Goal: Browse casually

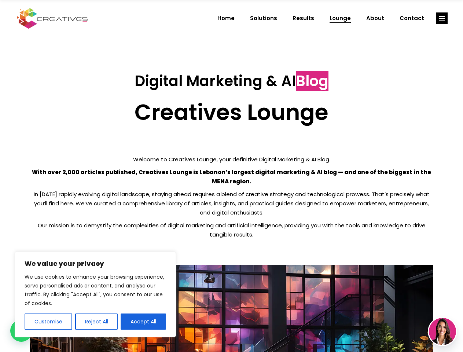
click at [231, 176] on p "With over 2,000 articles published, Creatives Lounge is Lebanon’s largest digit…" at bounding box center [231, 176] width 403 height 18
click at [48, 321] on button "Customise" at bounding box center [49, 321] width 48 height 16
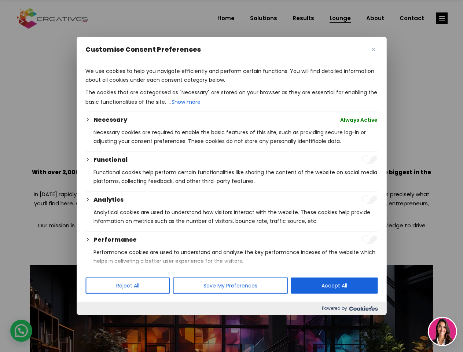
click at [96, 321] on div at bounding box center [231, 176] width 463 height 352
click at [143, 321] on div at bounding box center [231, 176] width 463 height 352
click at [441, 18] on div at bounding box center [231, 176] width 463 height 352
click at [442, 331] on img at bounding box center [442, 331] width 27 height 27
